Goal: Information Seeking & Learning: Learn about a topic

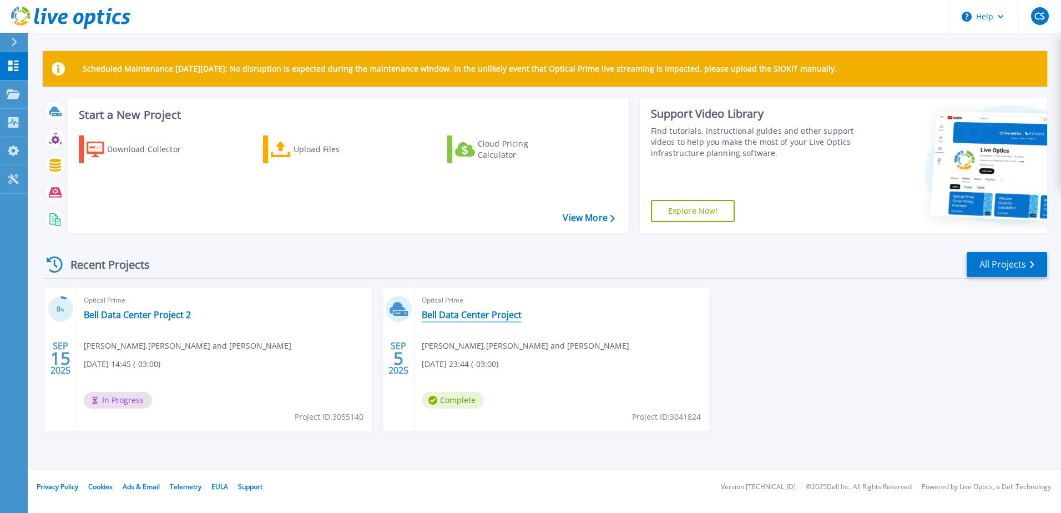
click at [482, 314] on link "Bell Data Center Project" at bounding box center [472, 314] width 100 height 11
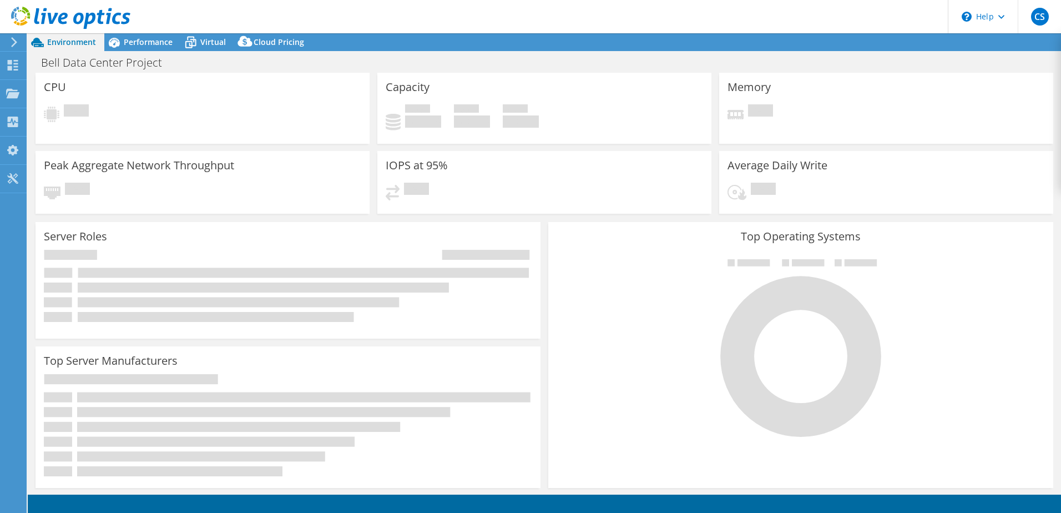
select select "USD"
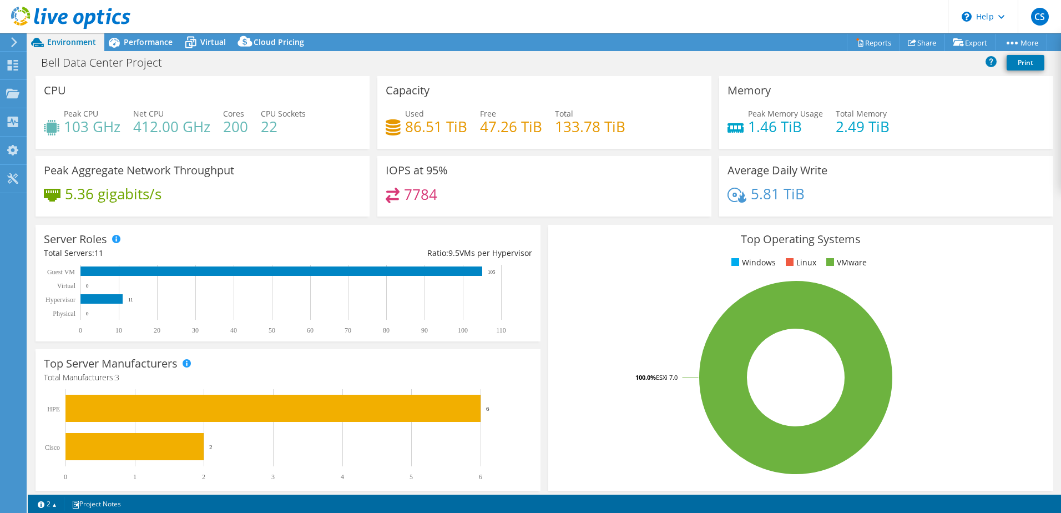
click at [454, 129] on h4 "86.51 TiB" at bounding box center [436, 126] width 62 height 12
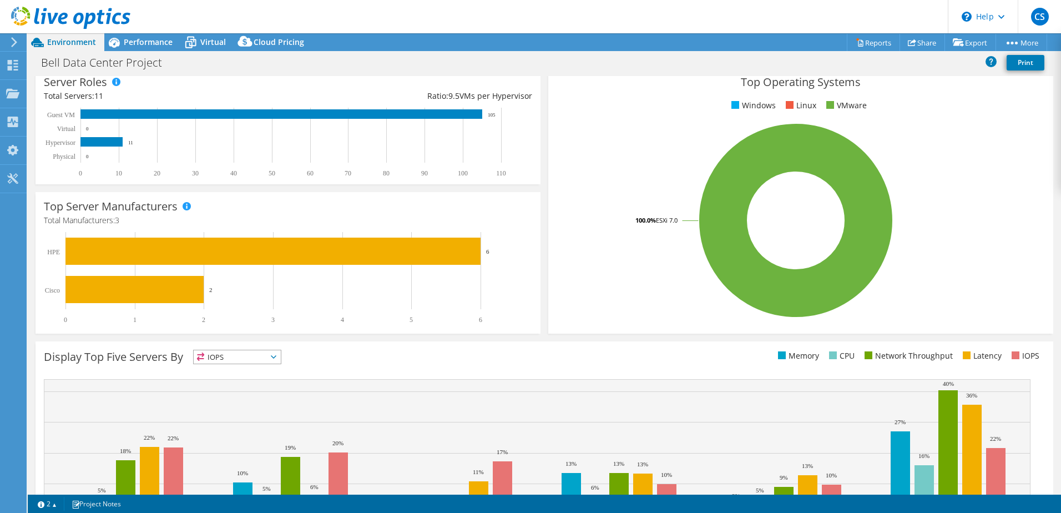
scroll to position [6, 0]
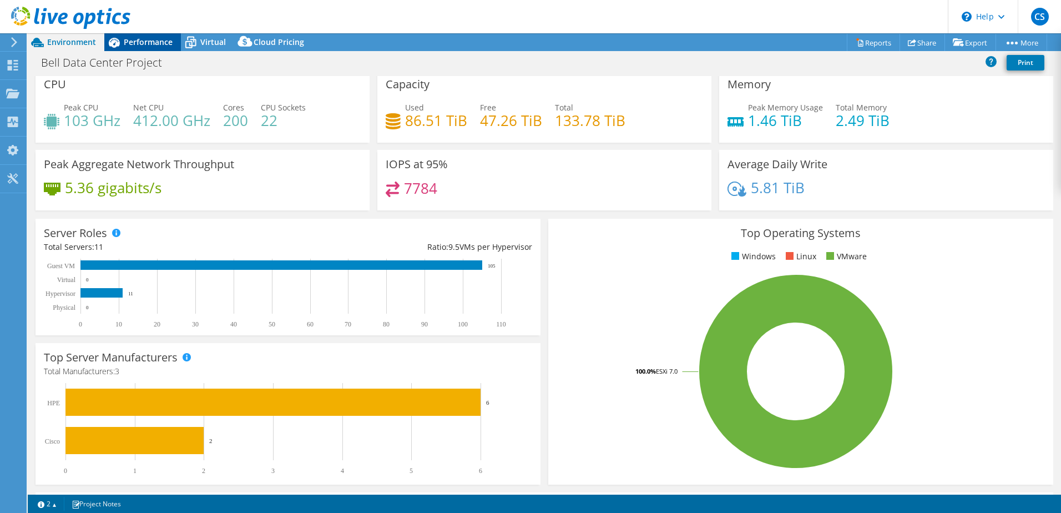
click at [139, 39] on span "Performance" at bounding box center [148, 42] width 49 height 11
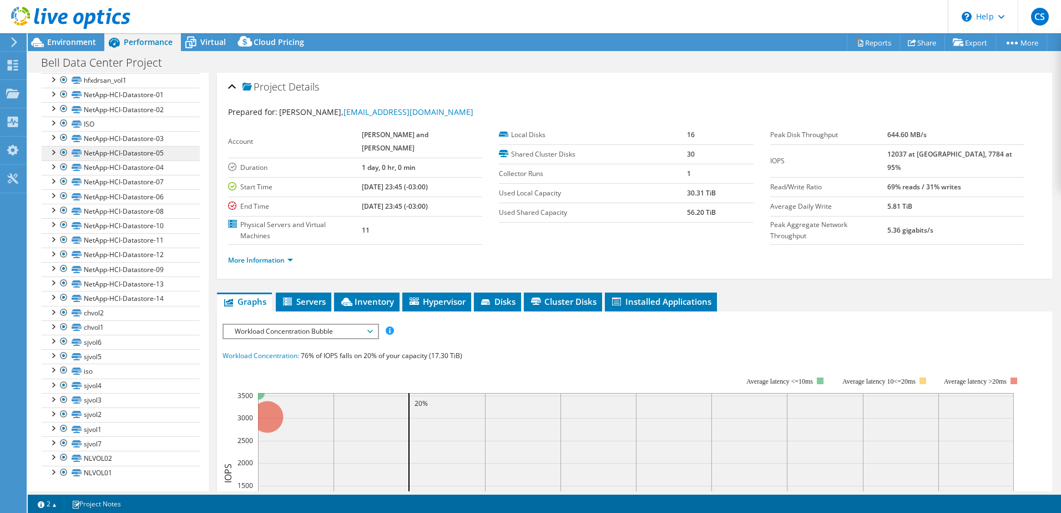
scroll to position [237, 0]
click at [201, 44] on span "Virtual" at bounding box center [213, 42] width 26 height 11
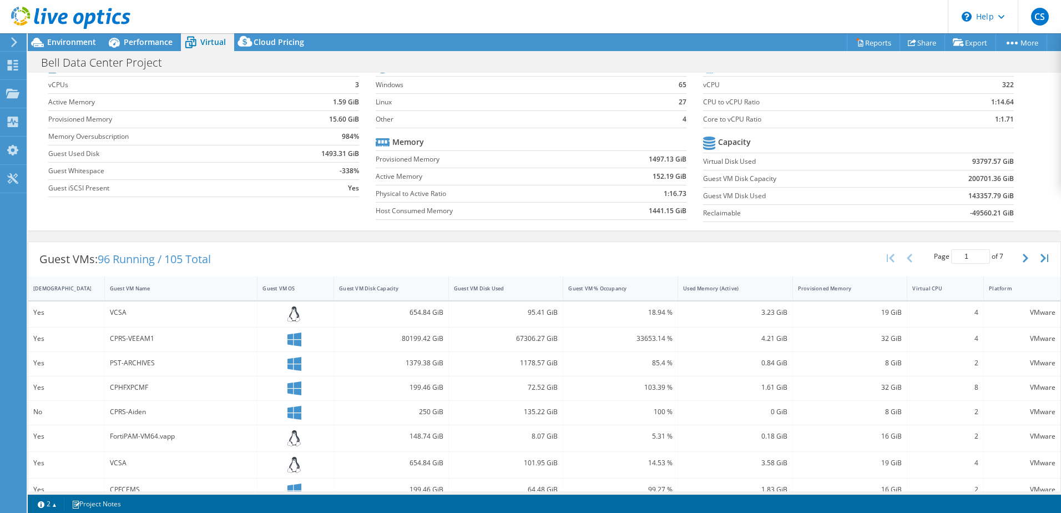
scroll to position [111, 0]
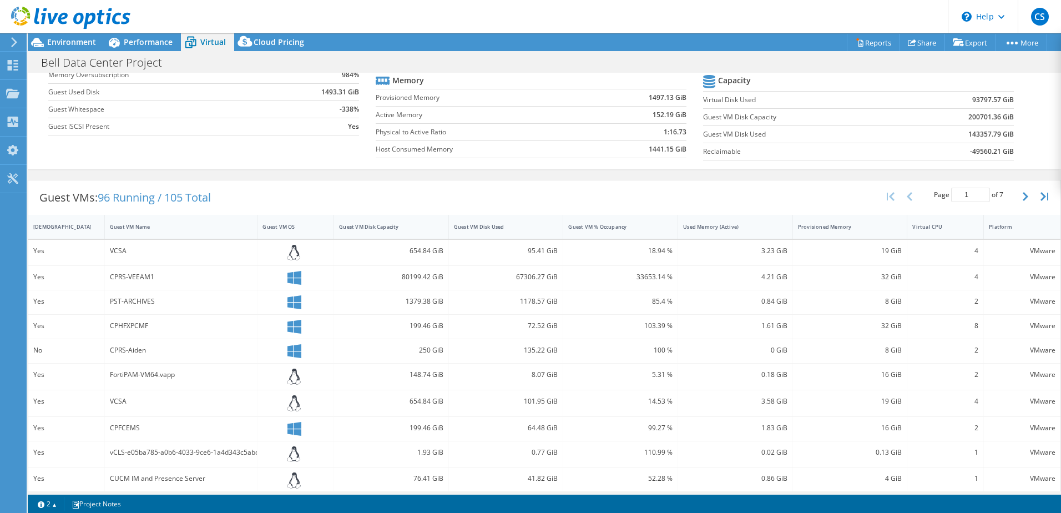
drag, startPoint x: 692, startPoint y: 493, endPoint x: 721, endPoint y: 493, distance: 29.4
click at [721, 493] on div "Project Actions Project Actions Reports Share Export vSAN ReadyNode Sizer" at bounding box center [544, 272] width 1033 height 479
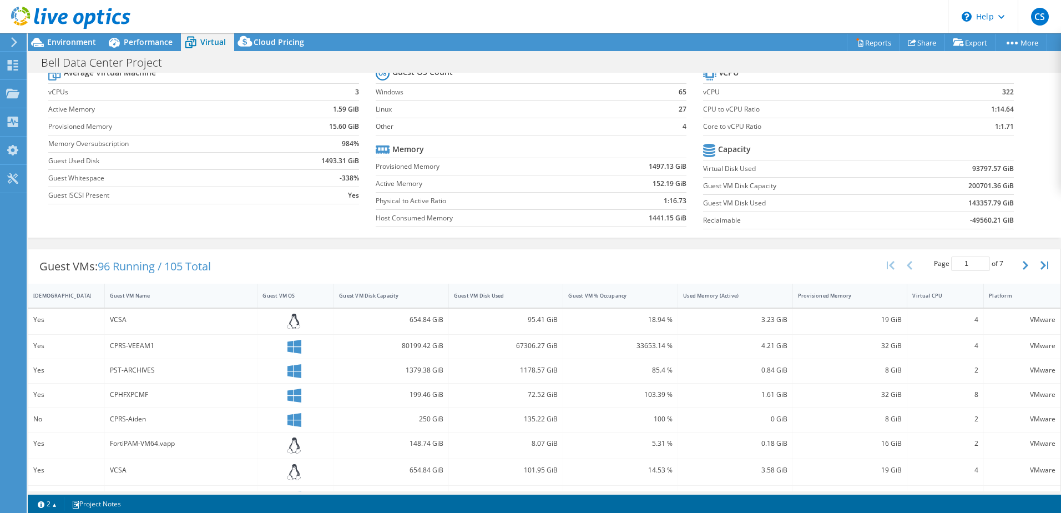
scroll to position [0, 0]
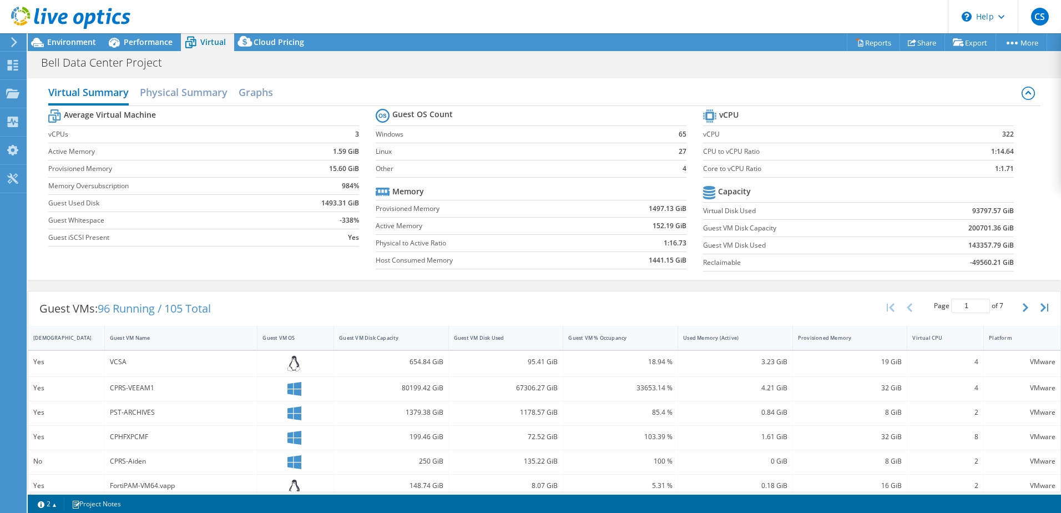
click at [54, 372] on div "Yes" at bounding box center [66, 364] width 77 height 26
click at [172, 93] on h2 "Physical Summary" at bounding box center [184, 93] width 88 height 24
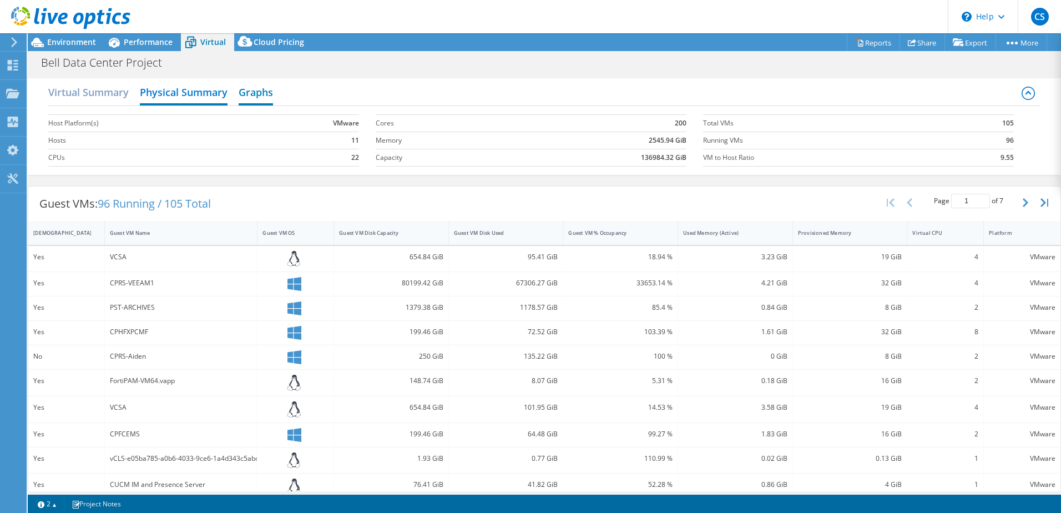
click at [254, 96] on h2 "Graphs" at bounding box center [256, 93] width 34 height 24
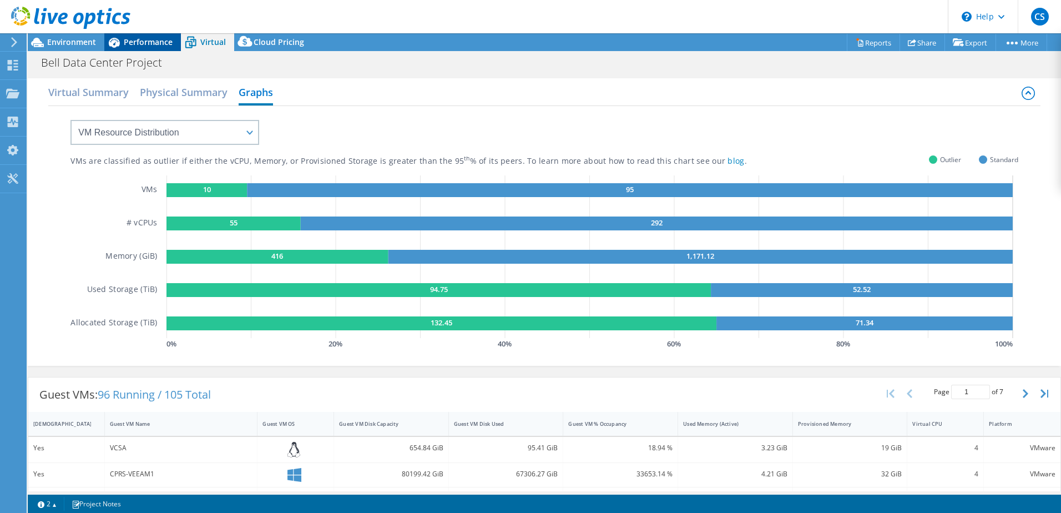
click at [137, 40] on span "Performance" at bounding box center [148, 42] width 49 height 11
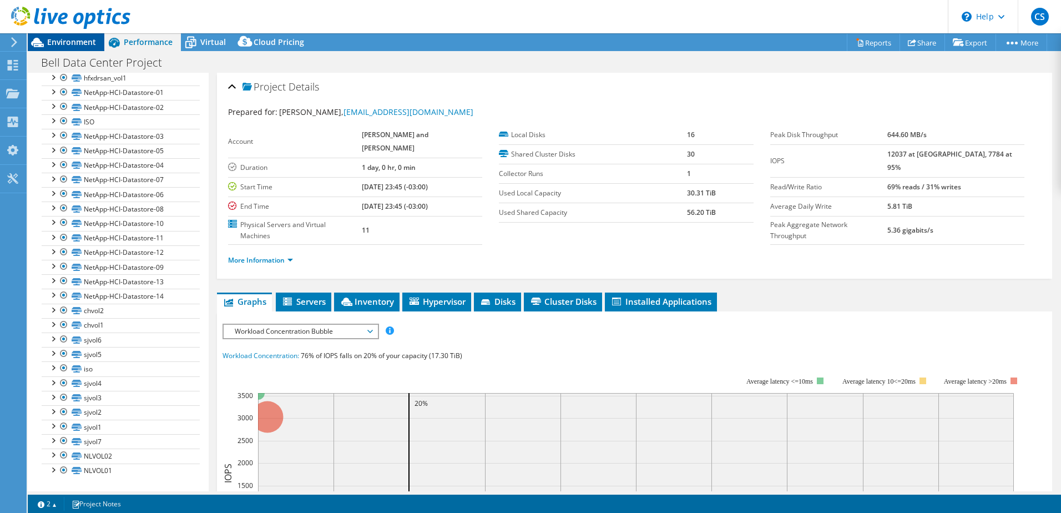
click at [80, 40] on span "Environment" at bounding box center [71, 42] width 49 height 11
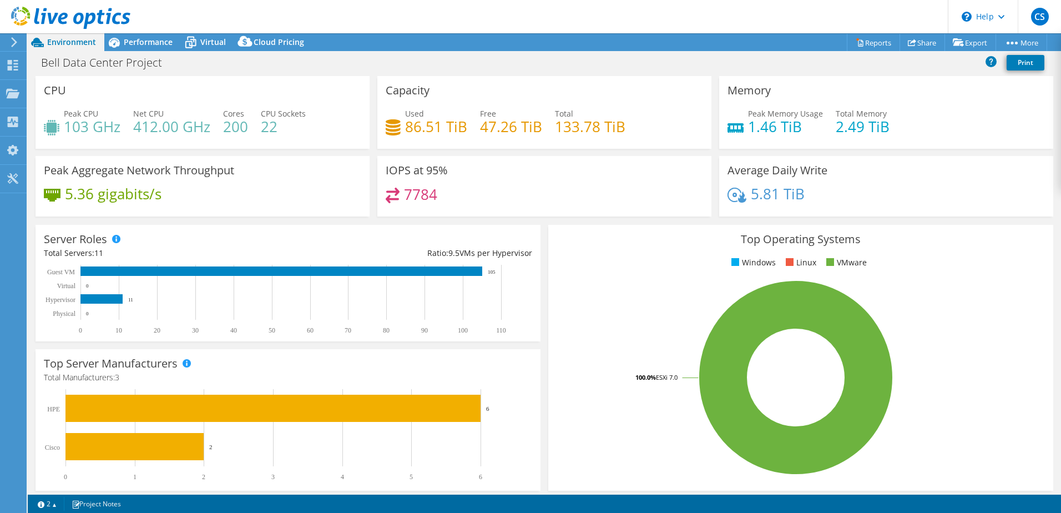
click at [527, 113] on div "Free 47.26 TiB" at bounding box center [511, 120] width 62 height 25
click at [405, 132] on h4 "86.51 TiB" at bounding box center [436, 126] width 62 height 12
drag, startPoint x: 401, startPoint y: 132, endPoint x: 385, endPoint y: 126, distance: 17.5
click at [386, 126] on icon at bounding box center [393, 127] width 15 height 16
click at [130, 41] on span "Performance" at bounding box center [148, 42] width 49 height 11
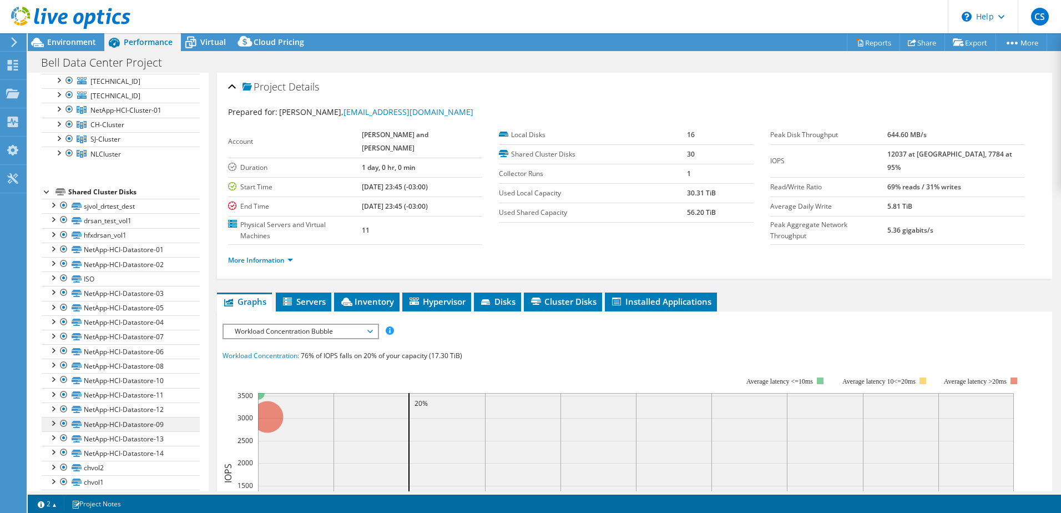
scroll to position [70, 0]
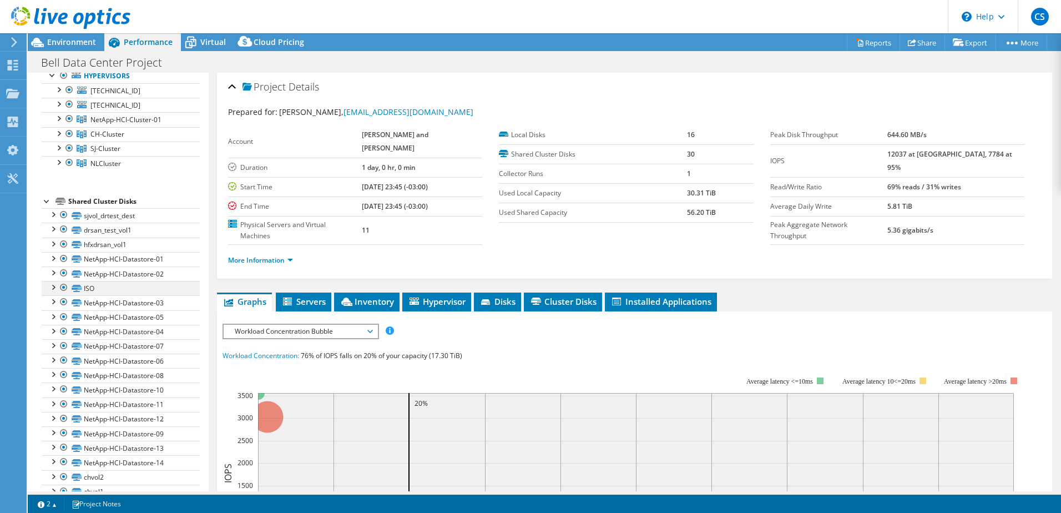
click at [54, 286] on div at bounding box center [52, 286] width 11 height 11
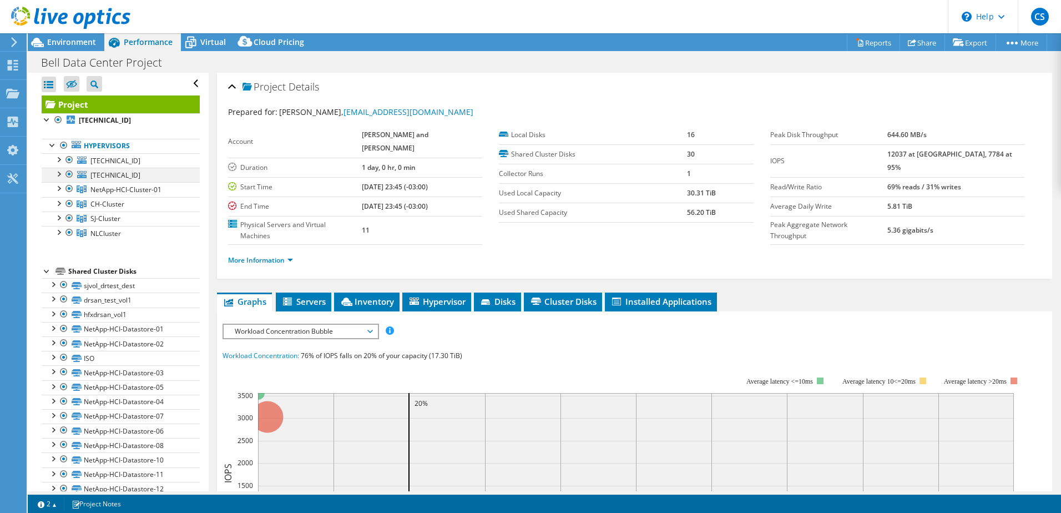
scroll to position [0, 0]
click at [59, 158] on div at bounding box center [58, 159] width 11 height 11
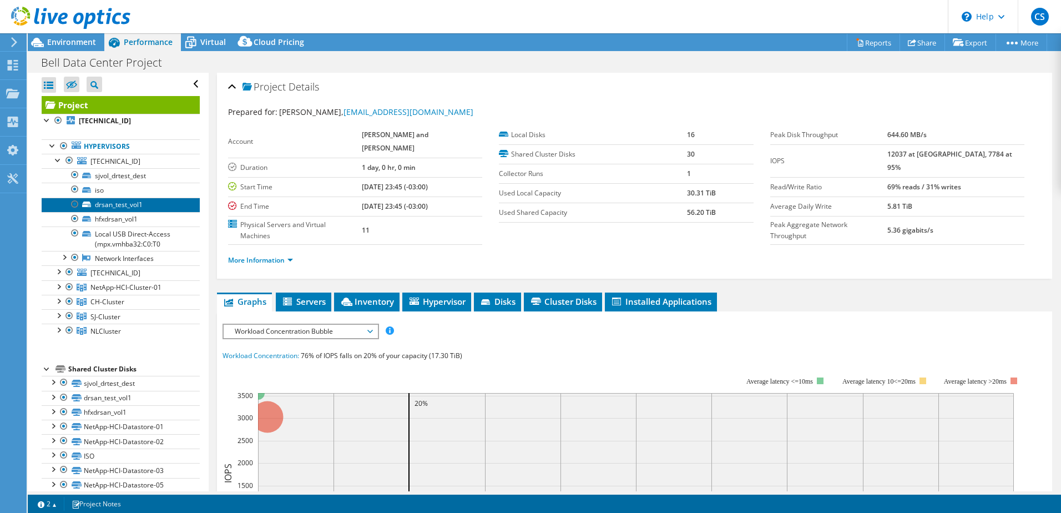
click at [109, 207] on link "drsan_test_vol1" at bounding box center [121, 205] width 158 height 14
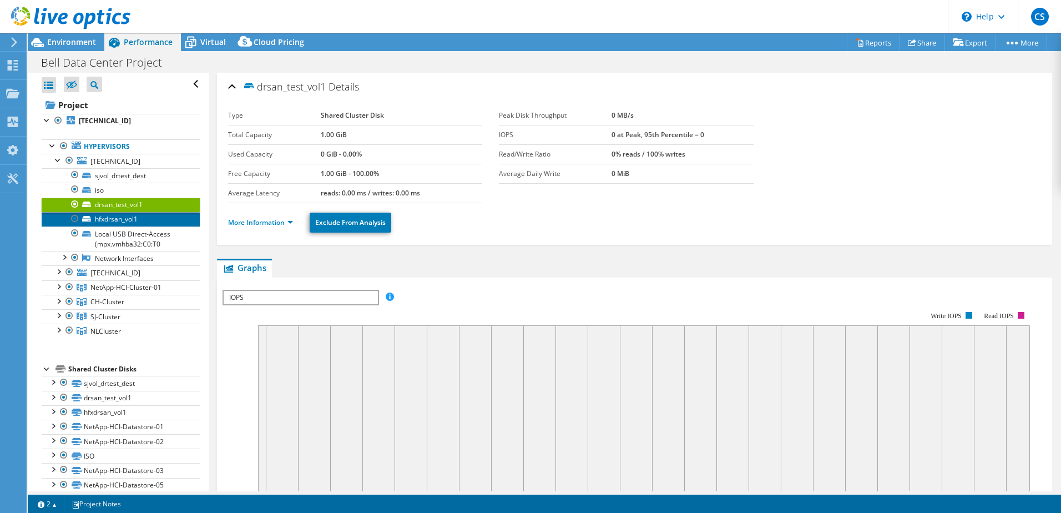
click at [106, 219] on link "hfxdrsan_vol1" at bounding box center [121, 219] width 158 height 14
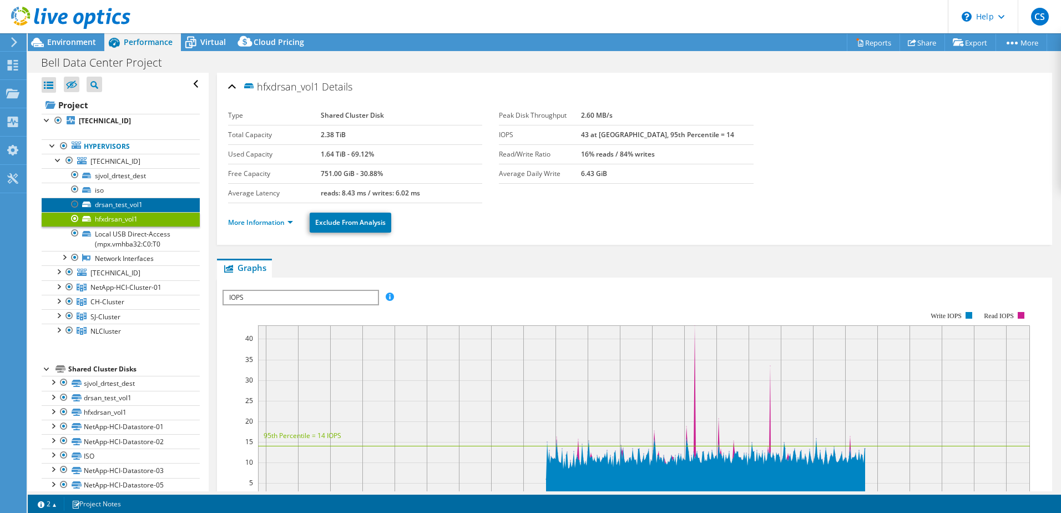
click at [117, 201] on link "drsan_test_vol1" at bounding box center [121, 205] width 158 height 14
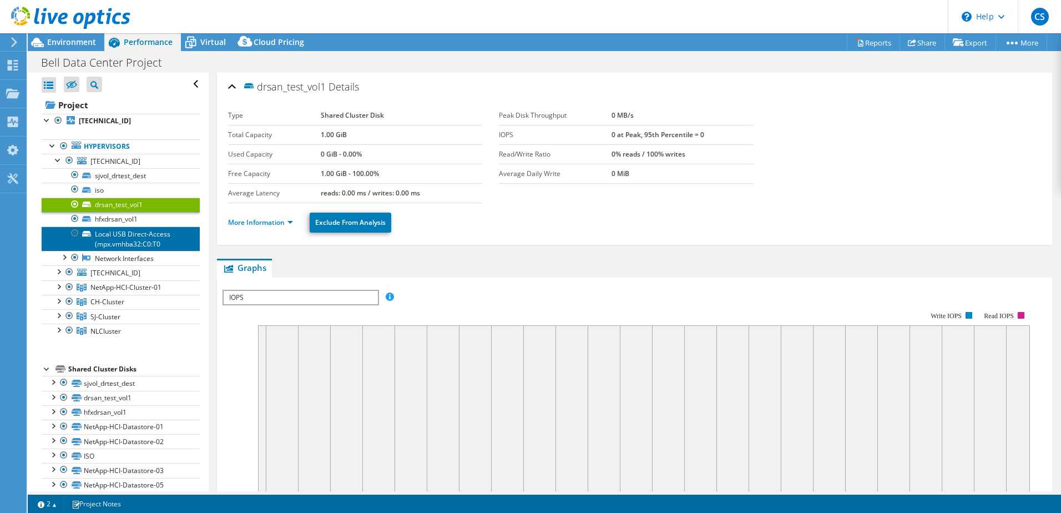
click at [95, 239] on link "Local USB Direct-Access (mpx.vmhba32:C0:T0" at bounding box center [121, 238] width 158 height 24
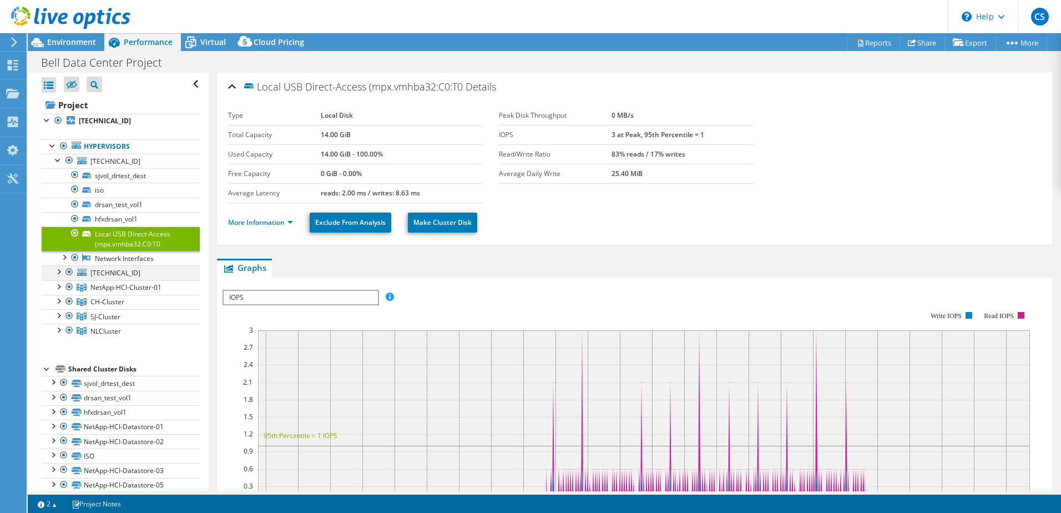
click at [55, 274] on div at bounding box center [58, 270] width 11 height 11
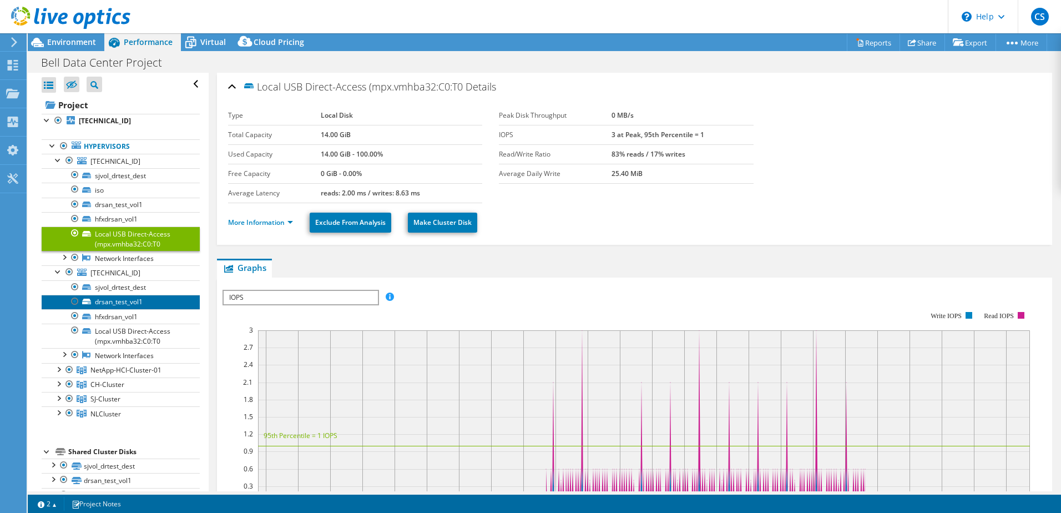
click at [139, 305] on link "drsan_test_vol1" at bounding box center [121, 302] width 158 height 14
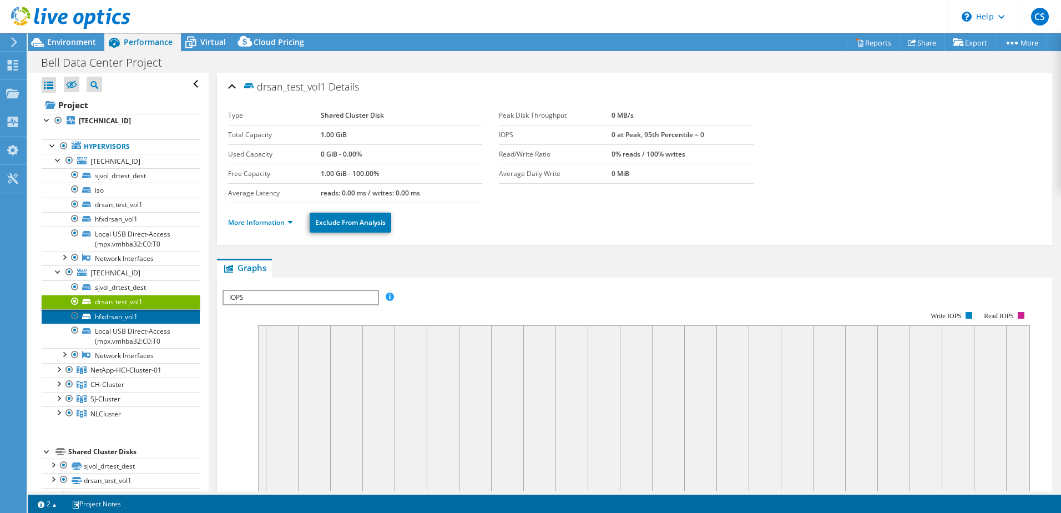
click at [129, 320] on link "hfxdrsan_vol1" at bounding box center [121, 316] width 158 height 14
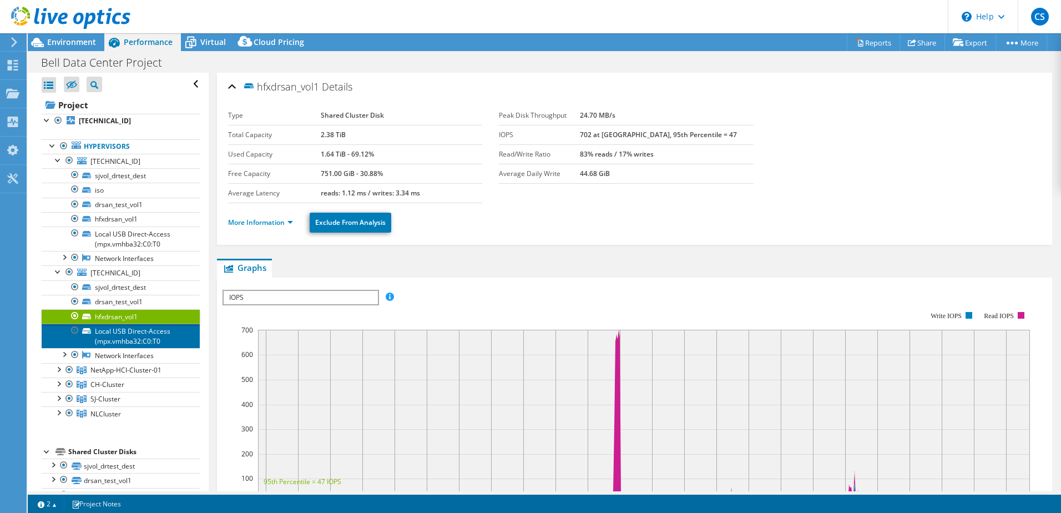
click at [140, 345] on link "Local USB Direct-Access (mpx.vmhba32:C0:T0" at bounding box center [121, 335] width 158 height 24
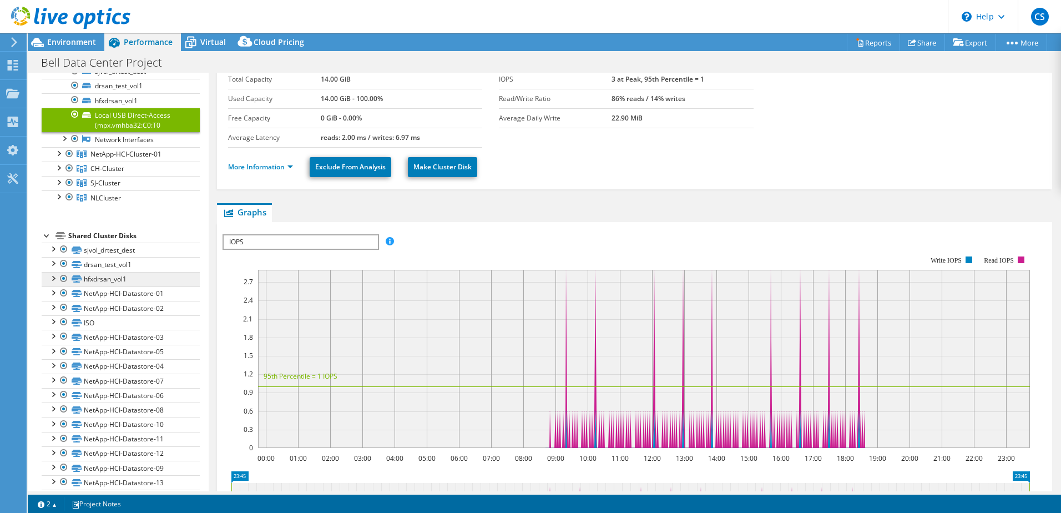
scroll to position [222, 0]
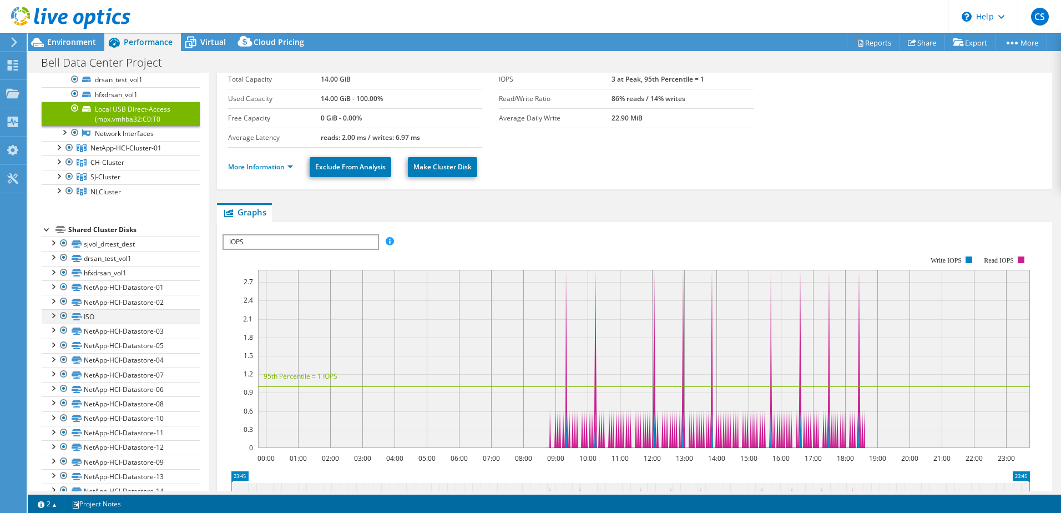
click at [49, 313] on div at bounding box center [52, 314] width 11 height 11
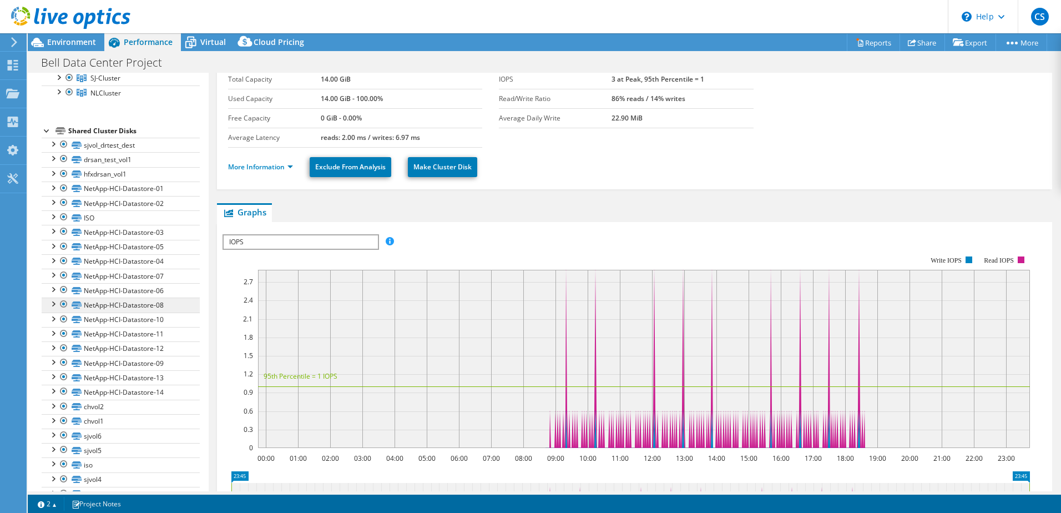
scroll to position [333, 0]
click at [54, 393] on div at bounding box center [52, 392] width 11 height 11
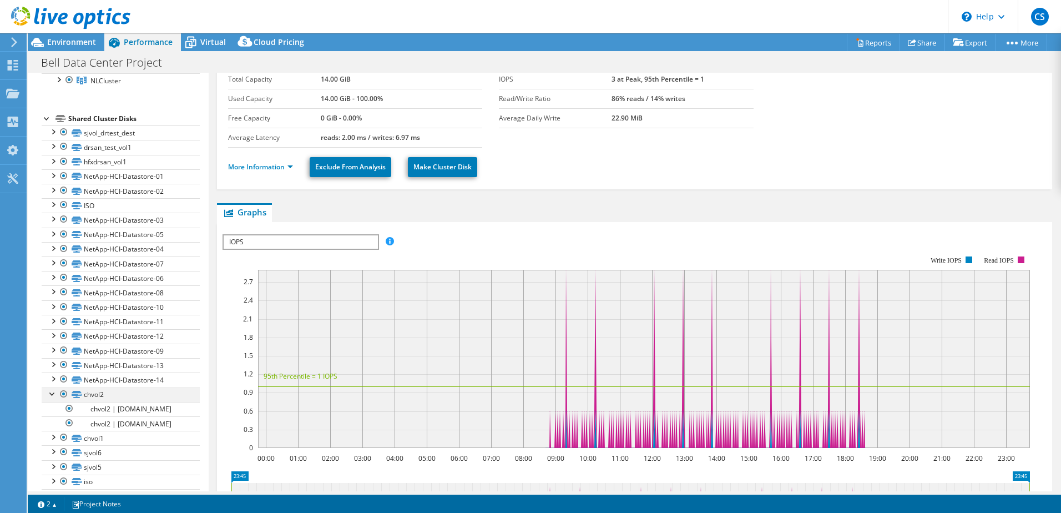
click at [54, 393] on div at bounding box center [52, 392] width 11 height 11
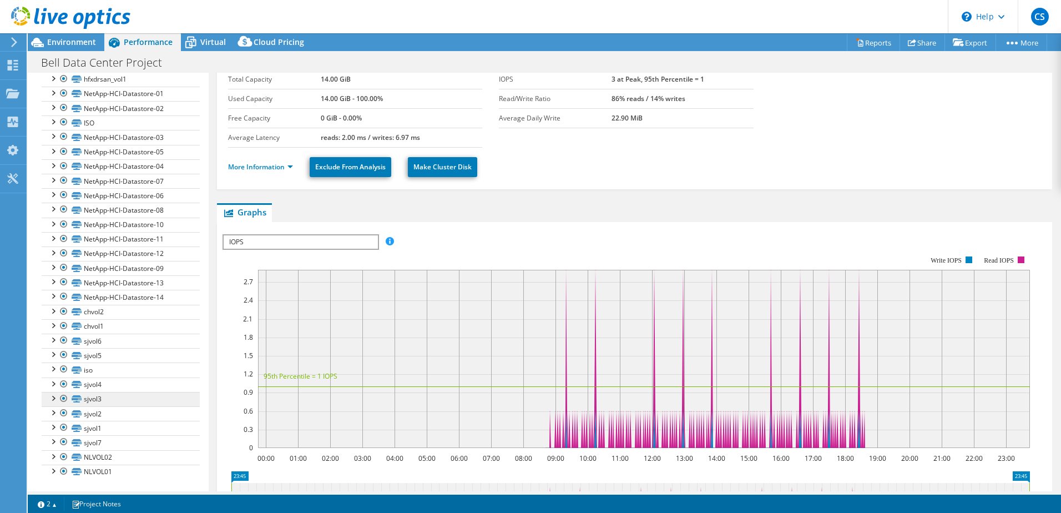
scroll to position [417, 0]
click at [53, 474] on div at bounding box center [52, 468] width 11 height 11
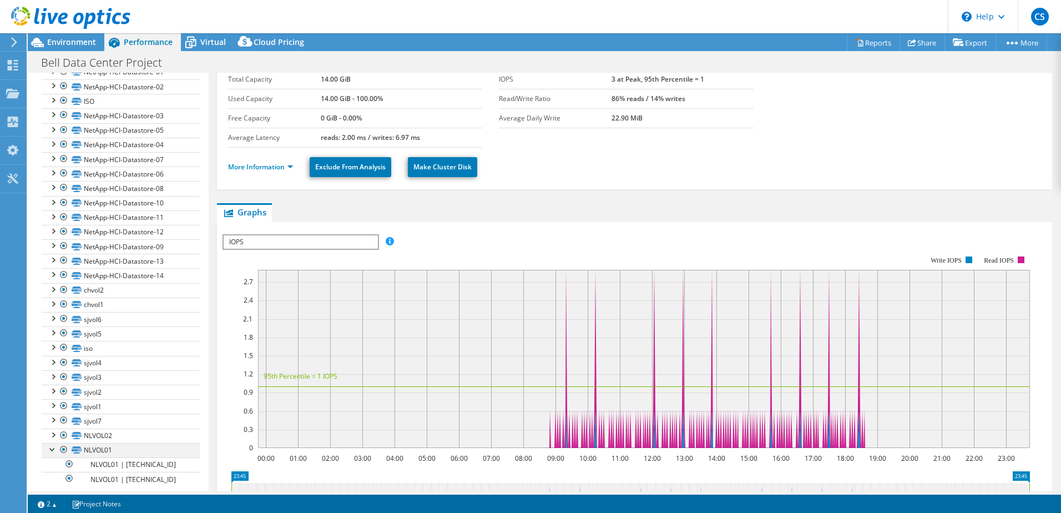
scroll to position [446, 0]
click at [51, 443] on div at bounding box center [52, 439] width 11 height 11
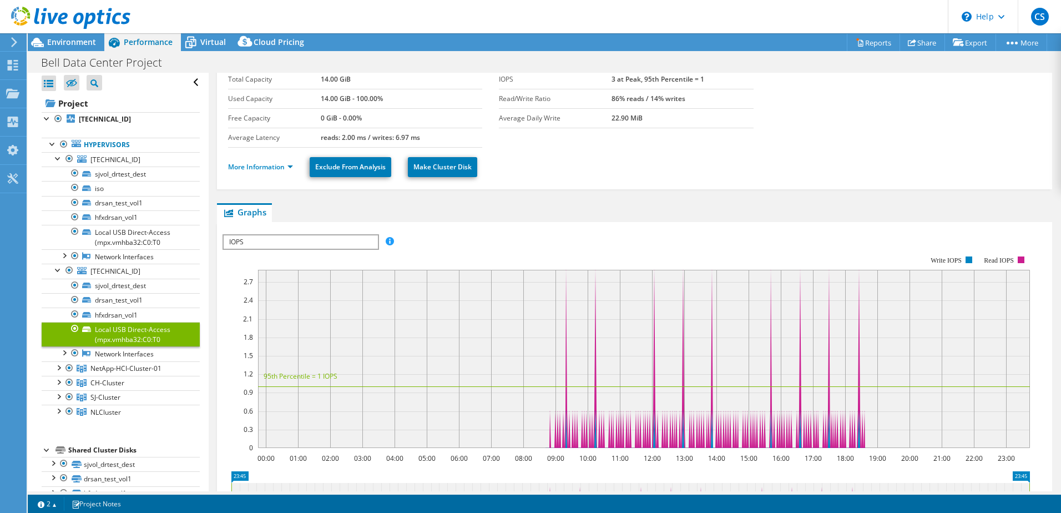
scroll to position [0, 0]
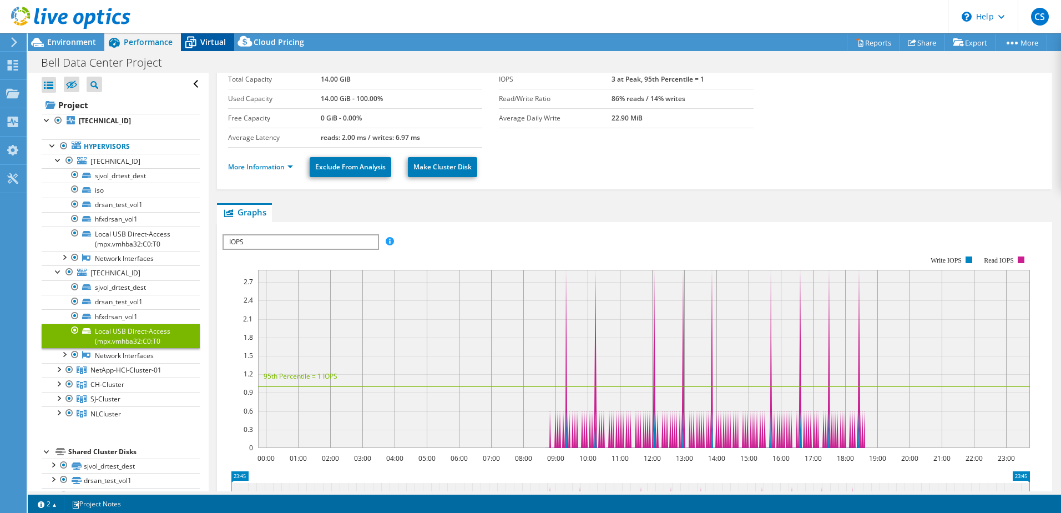
click at [205, 46] on span "Virtual" at bounding box center [213, 42] width 26 height 11
